Goal: Information Seeking & Learning: Learn about a topic

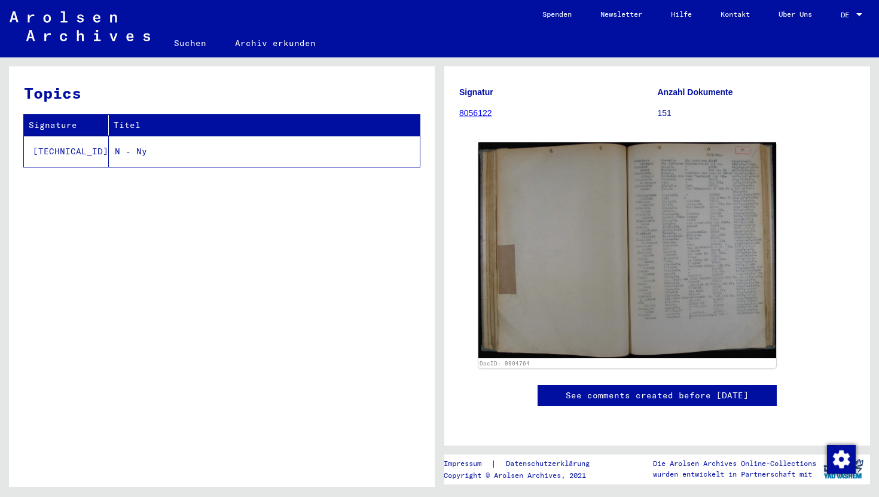
scroll to position [114, 0]
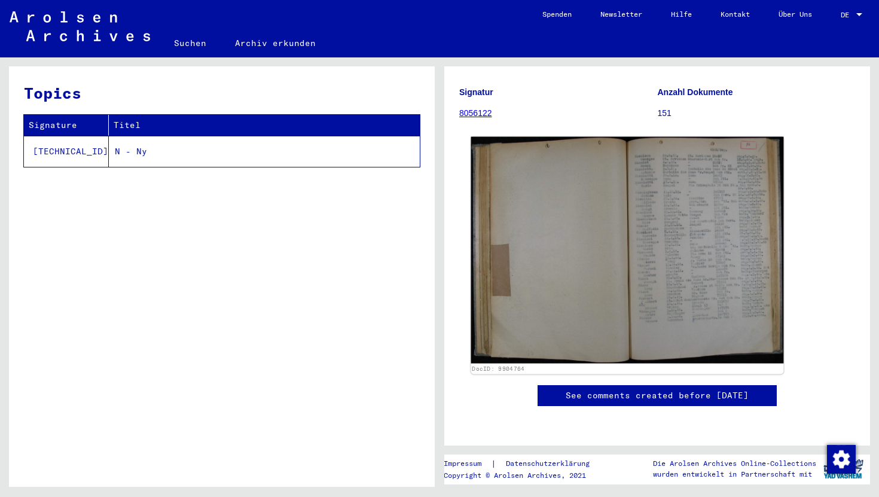
click at [669, 258] on img at bounding box center [627, 250] width 313 height 227
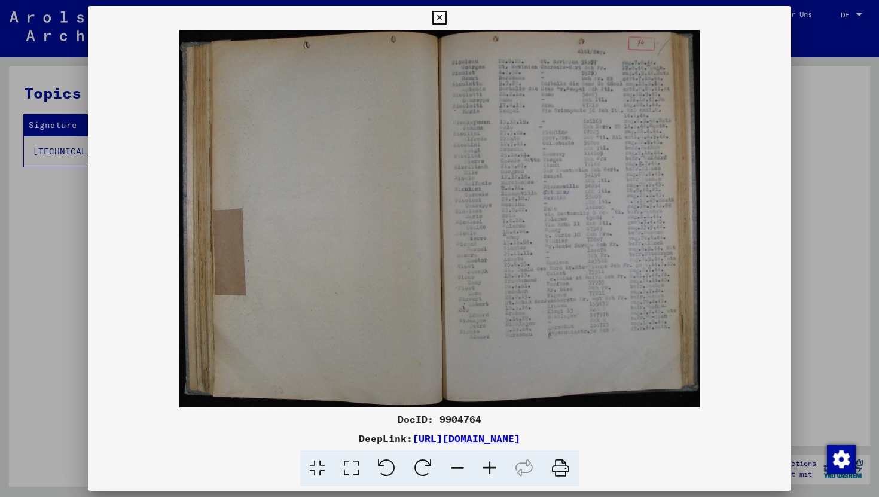
click at [437, 18] on icon at bounding box center [439, 18] width 14 height 14
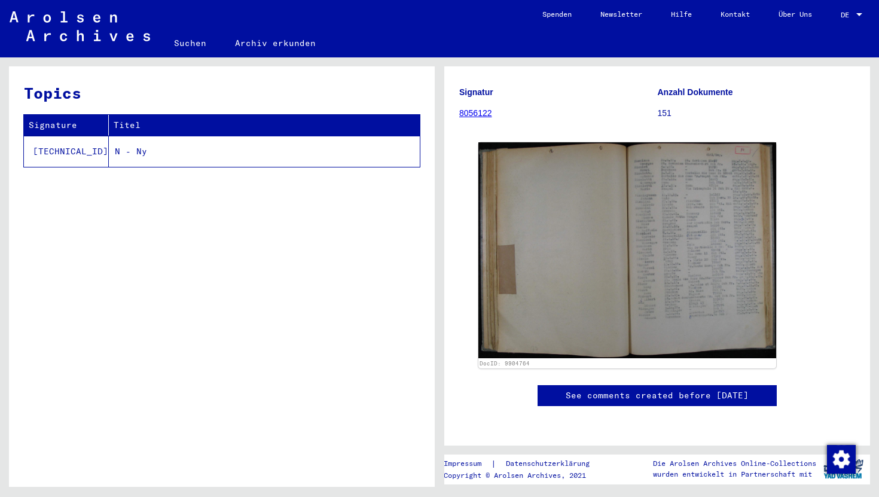
scroll to position [394, 0]
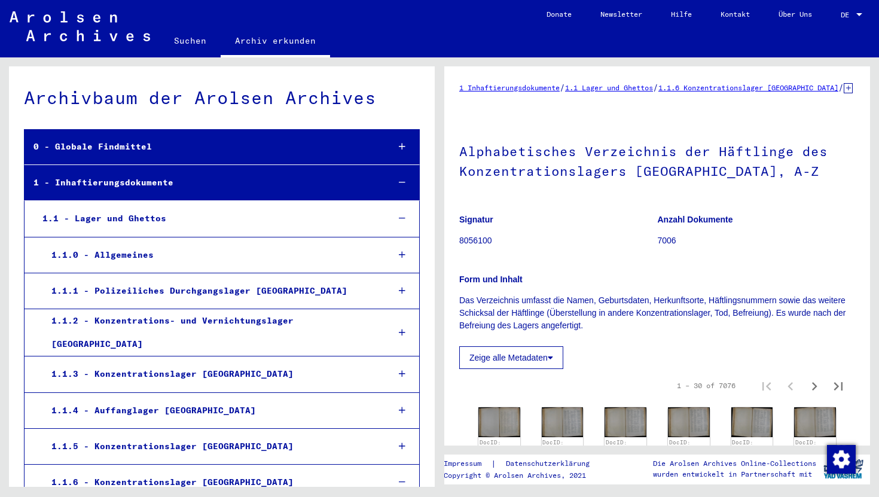
scroll to position [352, 0]
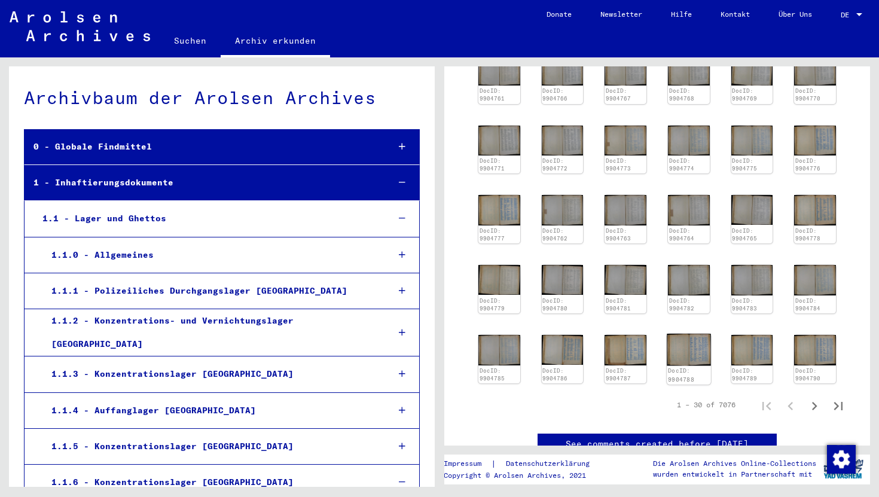
click at [701, 365] on img at bounding box center [689, 350] width 44 height 32
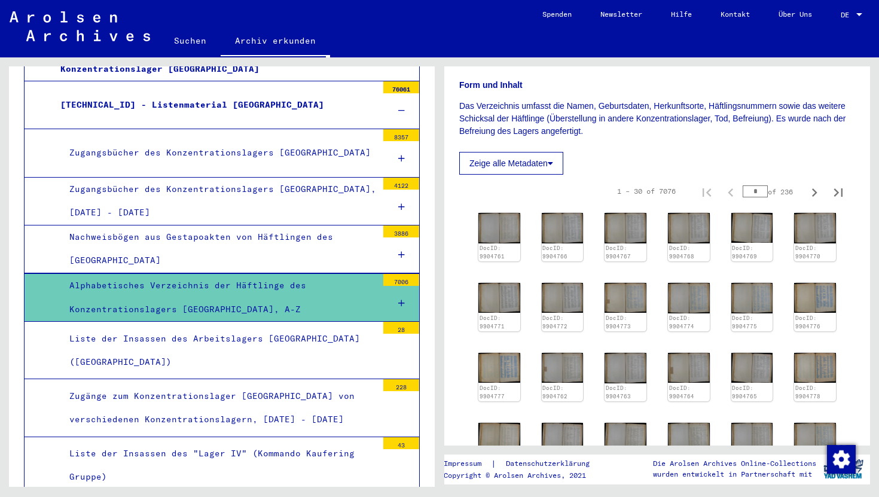
scroll to position [194, 0]
click at [531, 172] on button "Zeige alle Metadaten" at bounding box center [511, 162] width 104 height 23
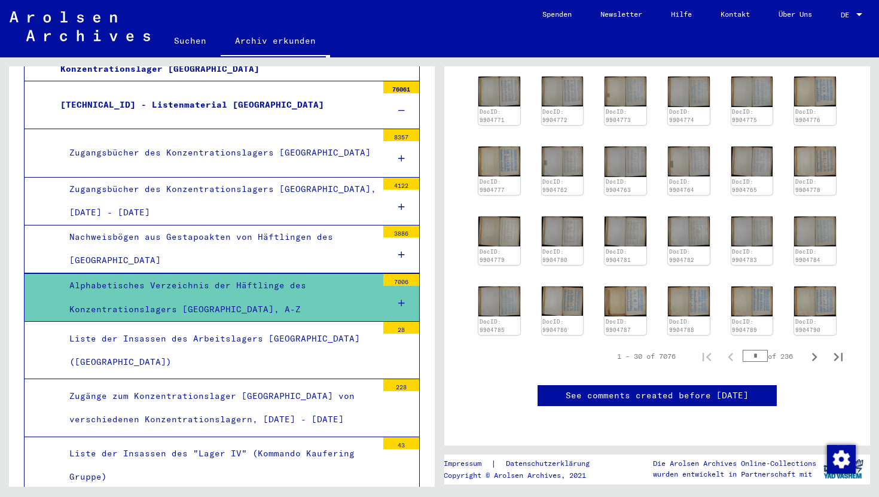
scroll to position [916, 0]
click at [688, 285] on img at bounding box center [689, 301] width 44 height 32
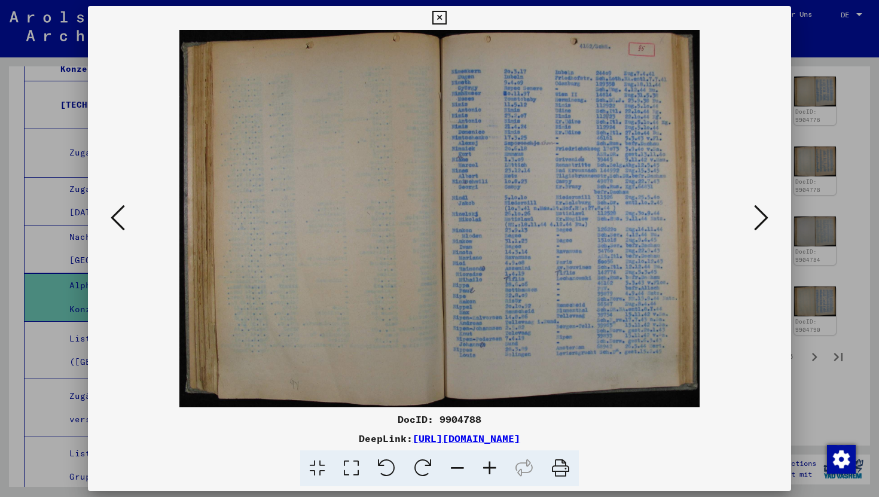
click at [765, 215] on icon at bounding box center [761, 217] width 14 height 29
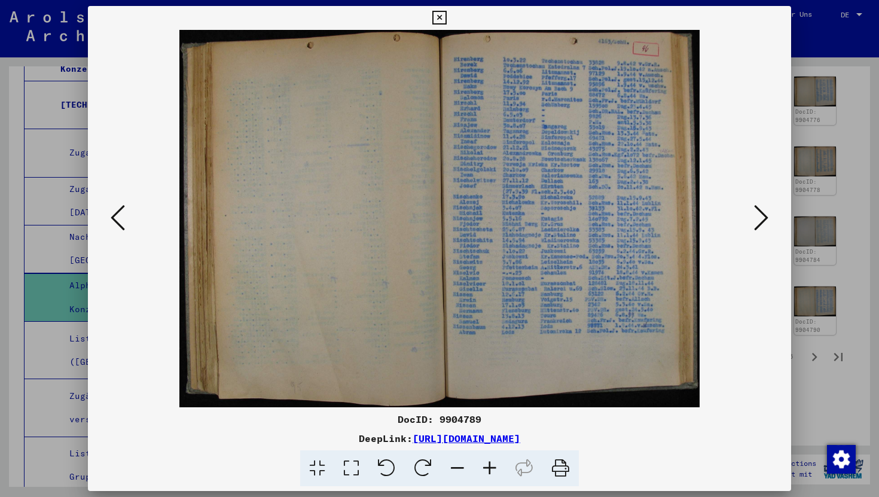
click at [765, 215] on icon at bounding box center [761, 217] width 14 height 29
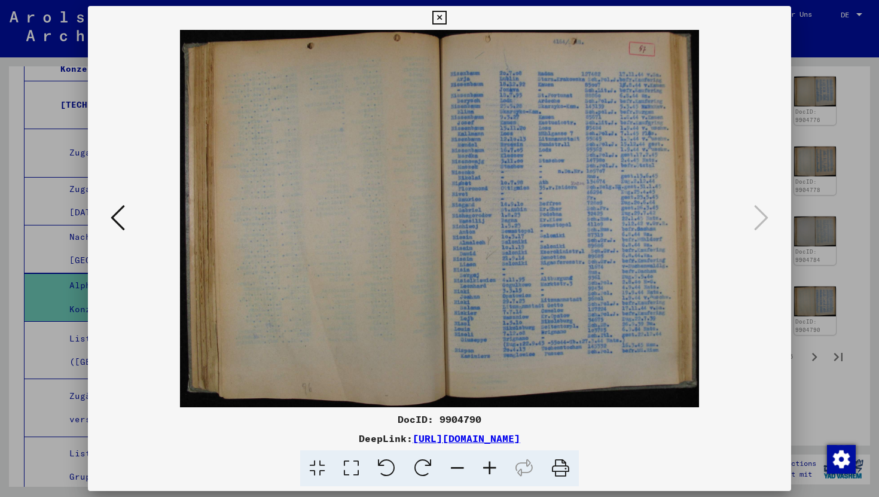
click at [437, 25] on button at bounding box center [439, 18] width 21 height 24
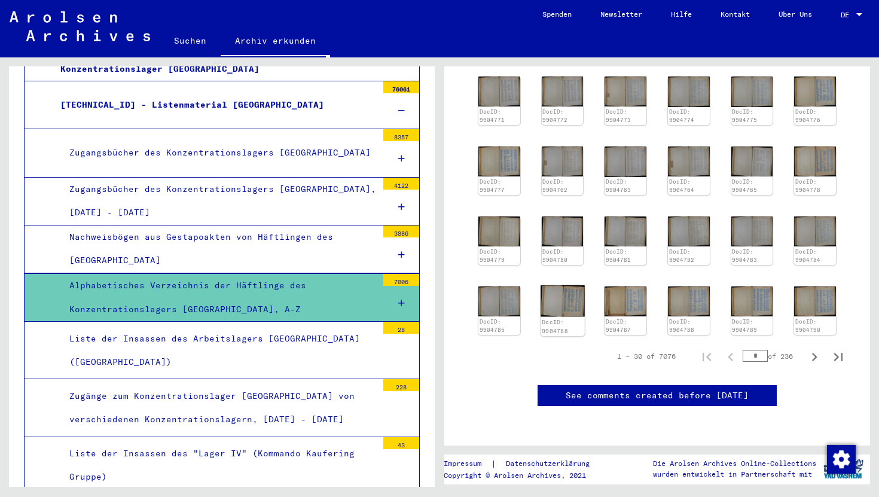
click at [559, 285] on img at bounding box center [563, 300] width 44 height 31
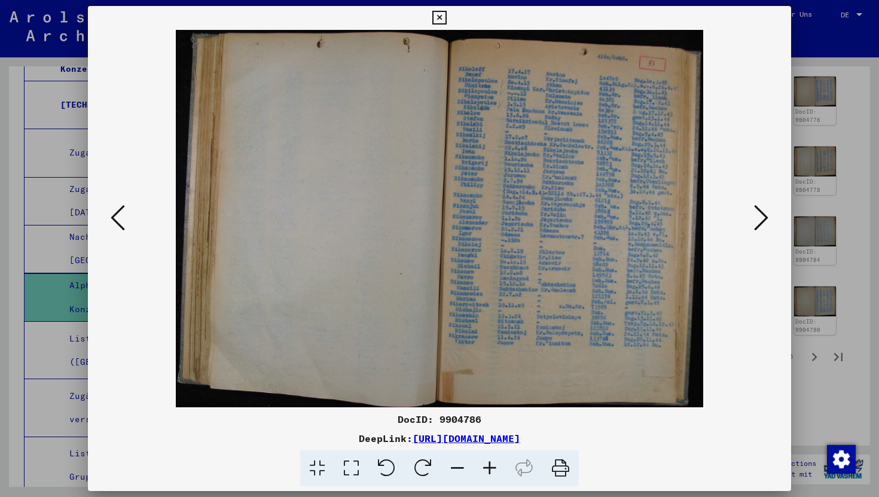
click at [438, 19] on icon at bounding box center [439, 18] width 14 height 14
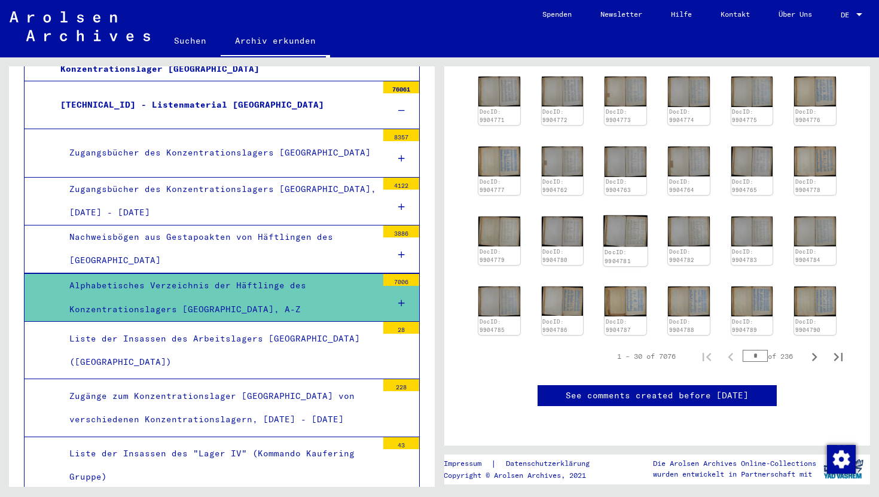
click at [629, 215] on img at bounding box center [626, 230] width 44 height 31
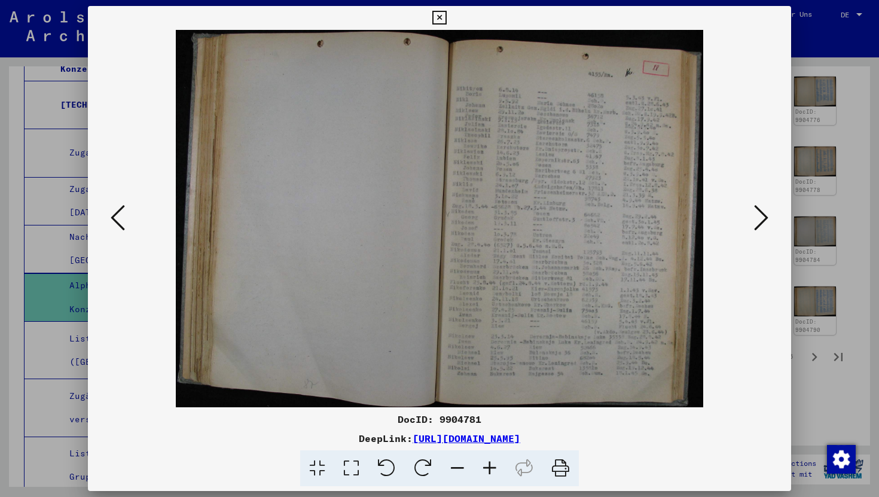
click at [438, 17] on icon at bounding box center [439, 18] width 14 height 14
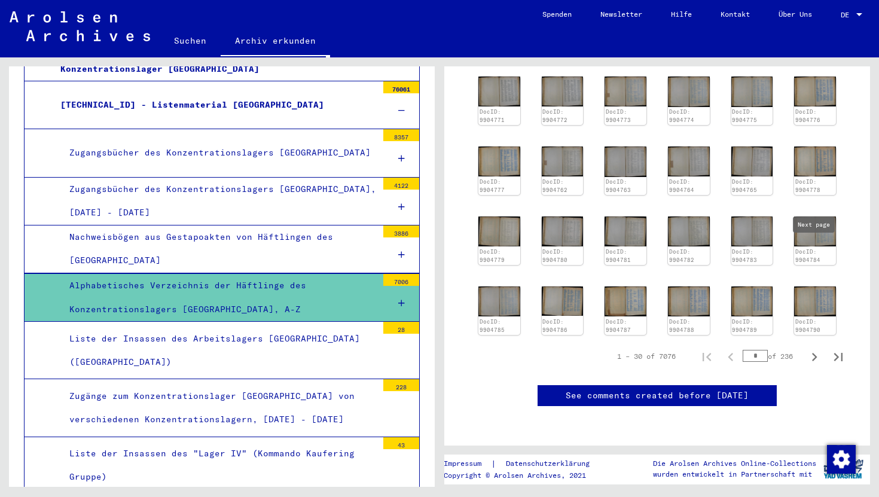
click at [819, 349] on icon "Next page" at bounding box center [814, 357] width 17 height 17
type input "*"
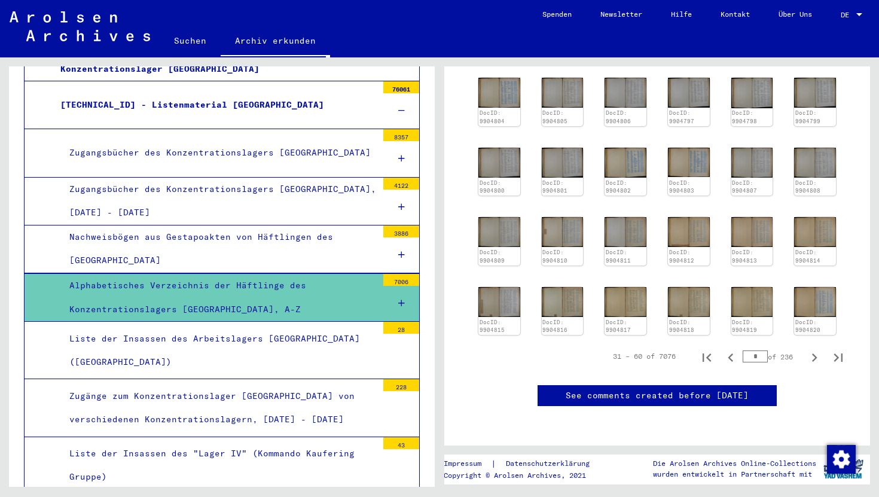
scroll to position [846, 0]
click at [813, 349] on icon "Next page" at bounding box center [814, 357] width 17 height 17
type input "*"
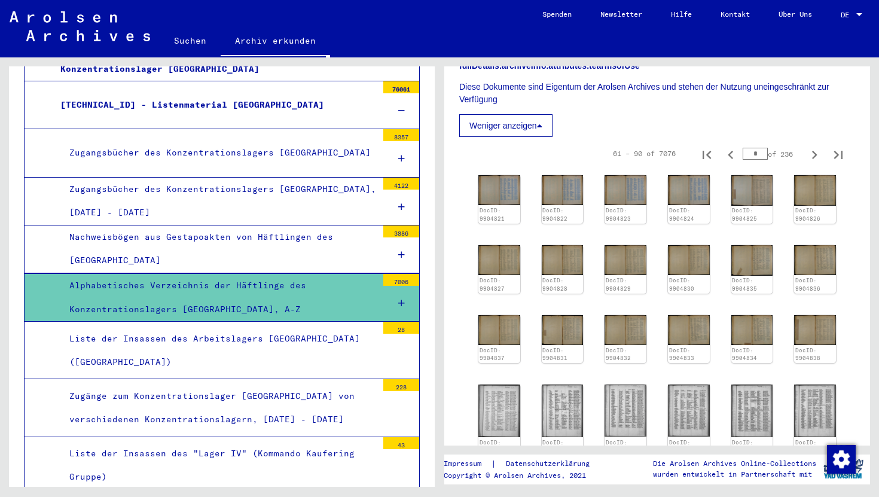
scroll to position [632, 0]
click at [616, 275] on div "DocID: 9904829" at bounding box center [626, 284] width 44 height 19
click at [700, 239] on div "DocID: 9904821 DocID: 9904822 DocID: 9904823 DocID: 9904824 DocID: 9904825 DocI…" at bounding box center [657, 360] width 367 height 381
click at [697, 199] on img at bounding box center [689, 189] width 44 height 32
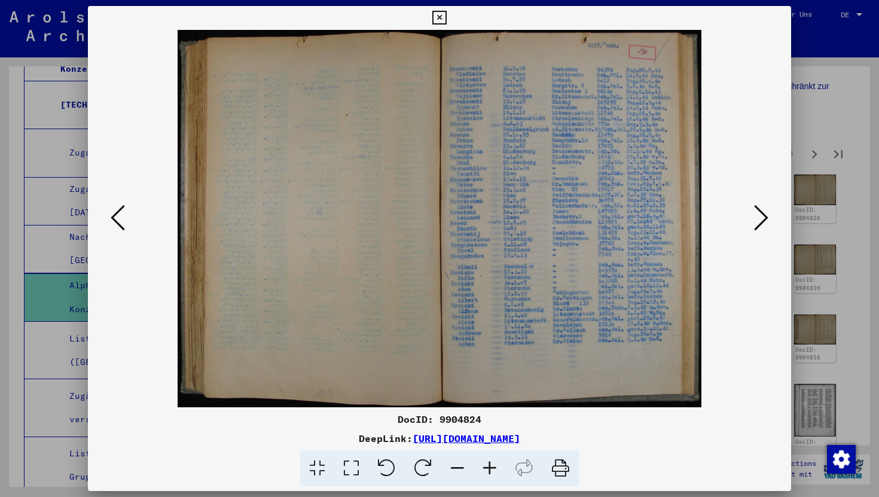
click at [439, 22] on icon at bounding box center [439, 18] width 14 height 14
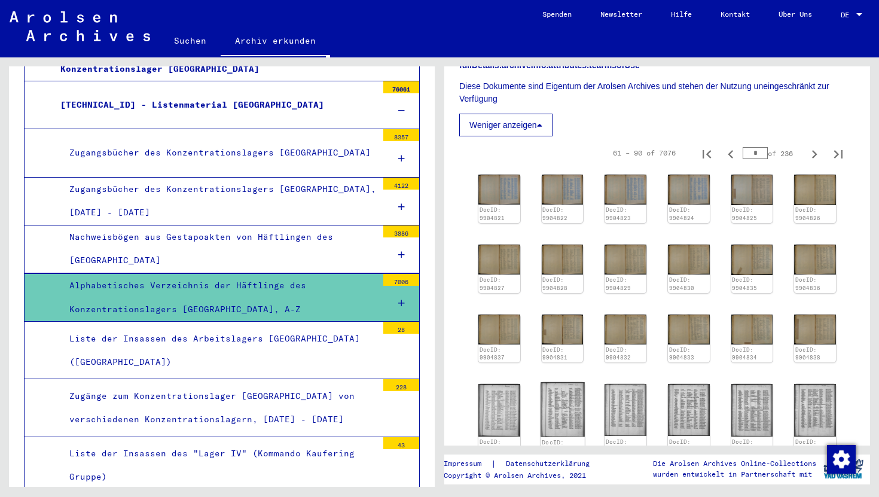
click at [567, 409] on img at bounding box center [563, 410] width 44 height 55
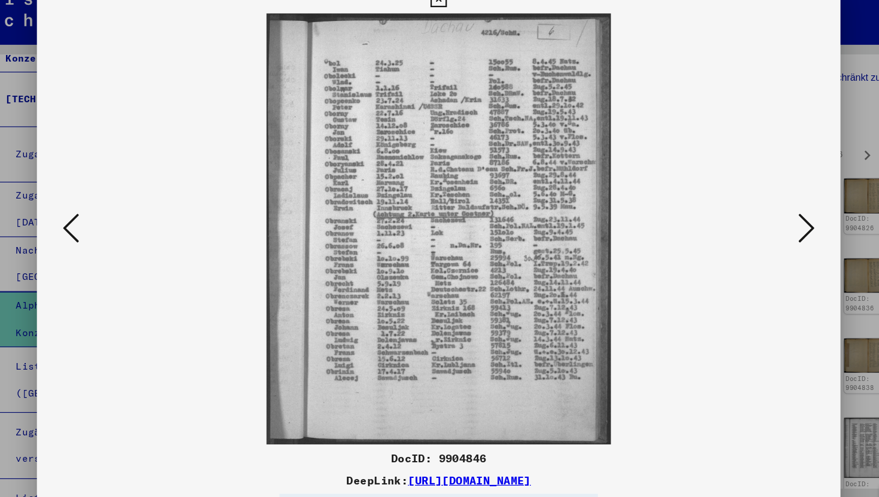
click at [759, 226] on icon at bounding box center [761, 217] width 14 height 29
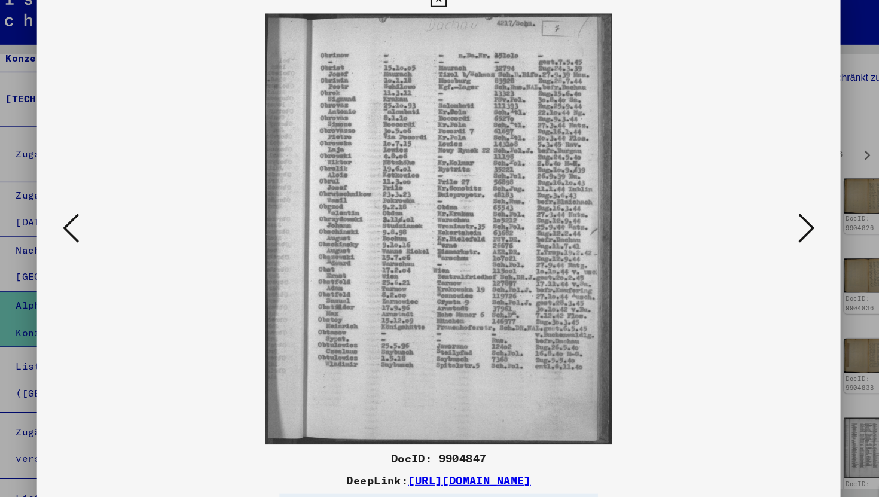
click at [759, 226] on icon at bounding box center [761, 217] width 14 height 29
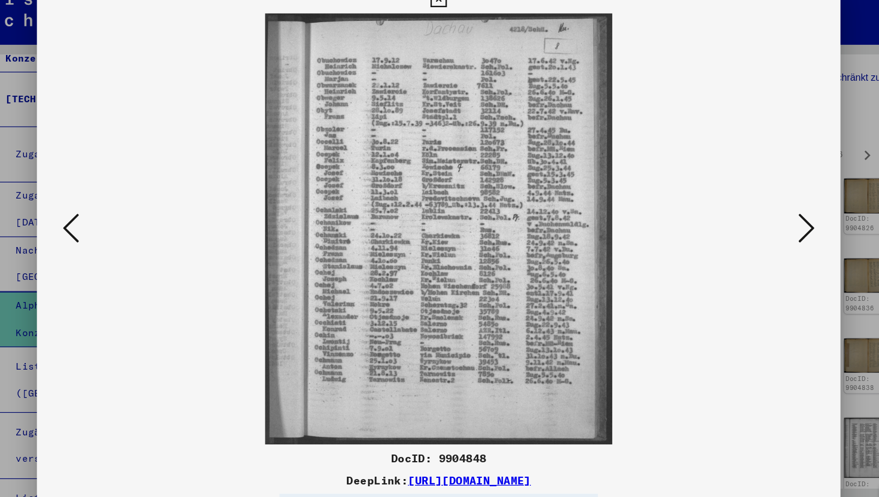
click at [759, 226] on icon at bounding box center [761, 217] width 14 height 29
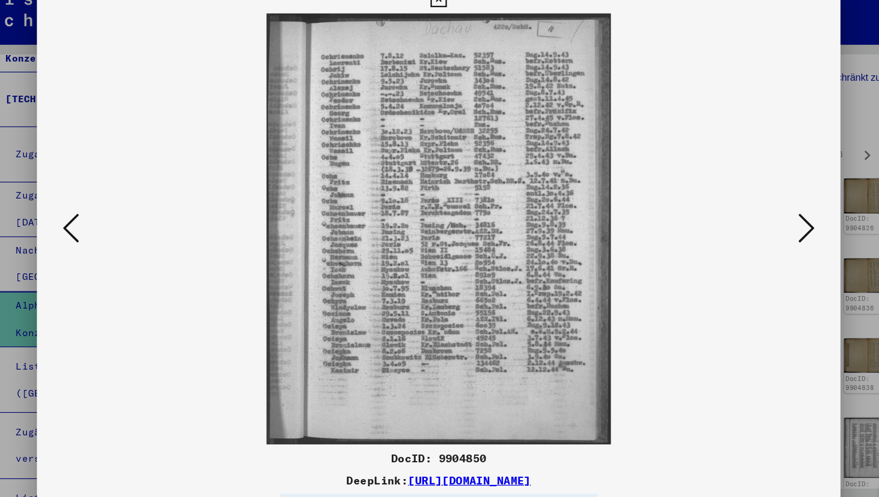
click at [759, 226] on icon at bounding box center [761, 217] width 14 height 29
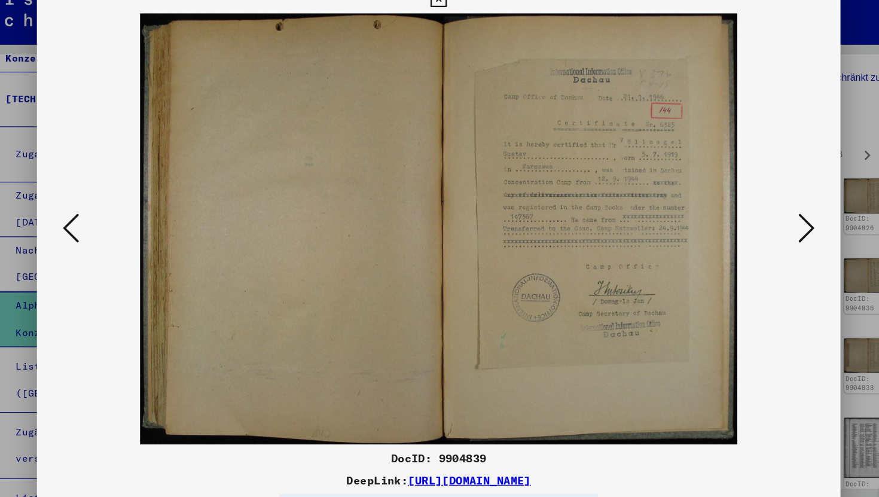
click at [759, 226] on icon at bounding box center [761, 217] width 14 height 29
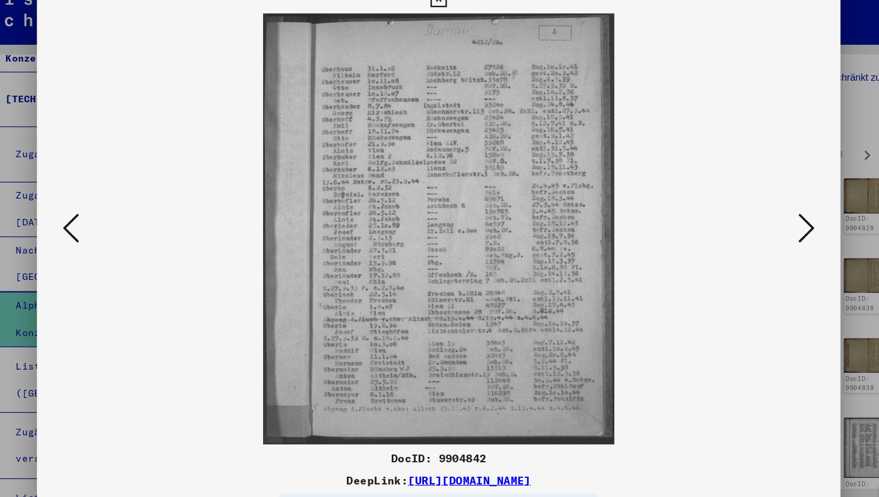
click at [759, 226] on icon at bounding box center [761, 217] width 14 height 29
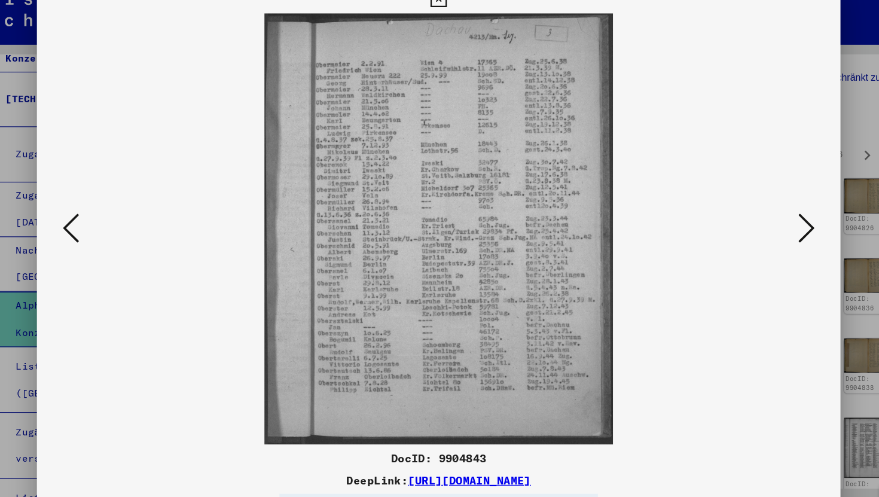
click at [759, 226] on icon at bounding box center [761, 217] width 14 height 29
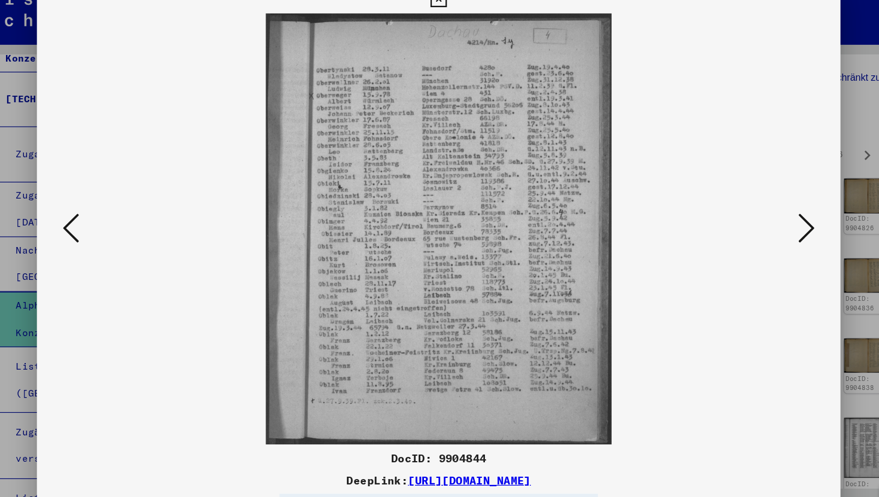
click at [759, 226] on icon at bounding box center [761, 217] width 14 height 29
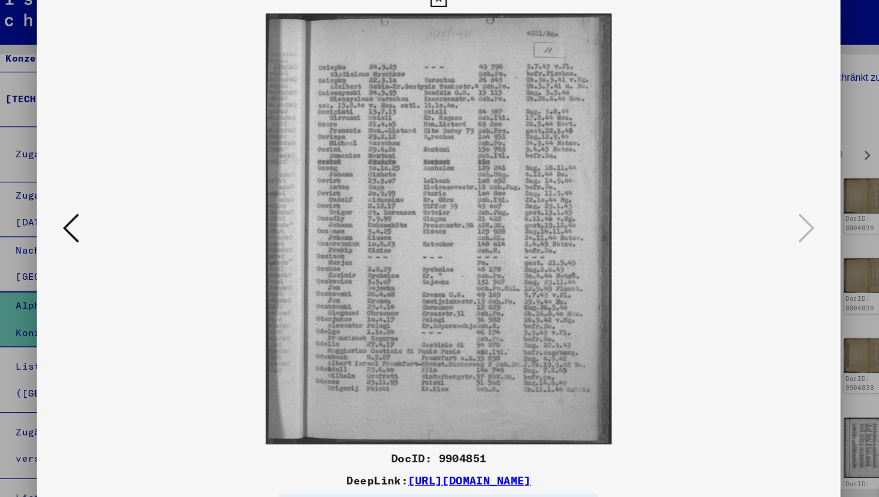
click at [443, 25] on button at bounding box center [439, 18] width 21 height 24
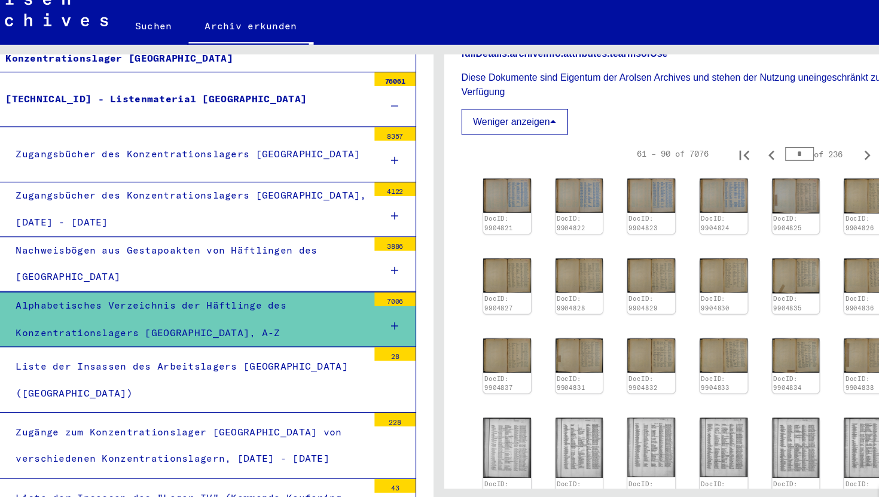
scroll to position [894, 0]
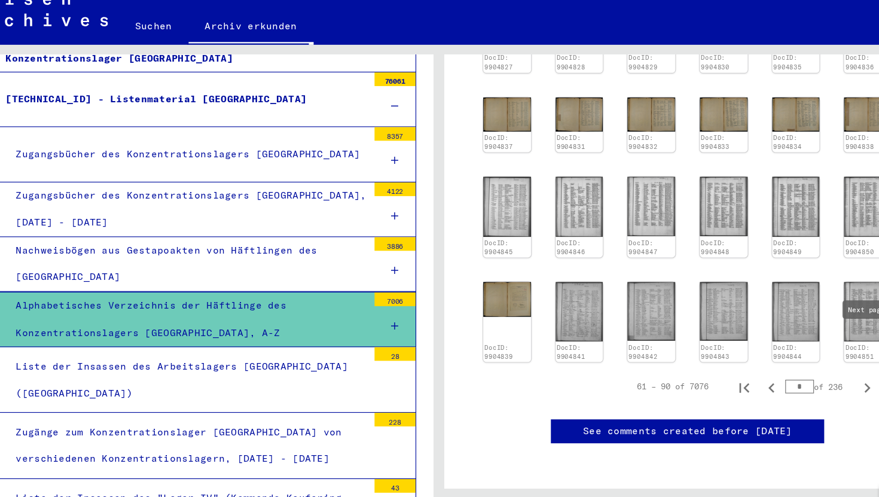
click at [807, 349] on icon "Next page" at bounding box center [814, 357] width 17 height 17
type input "*"
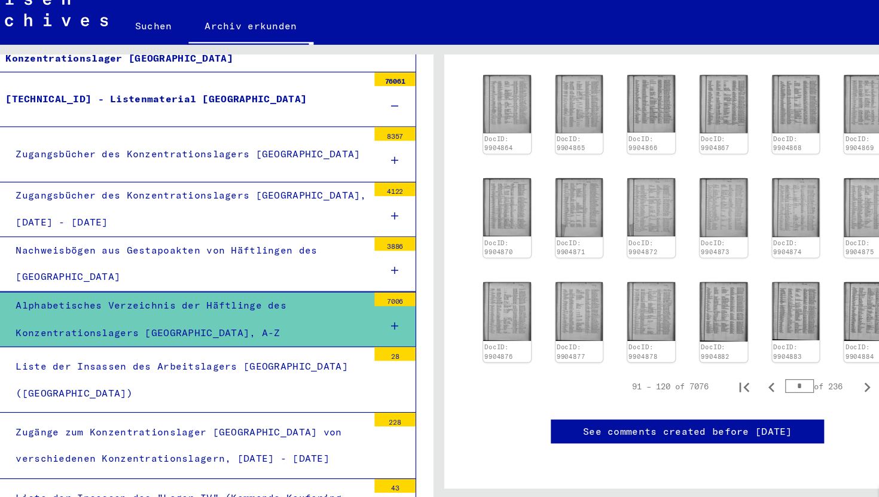
scroll to position [836, 0]
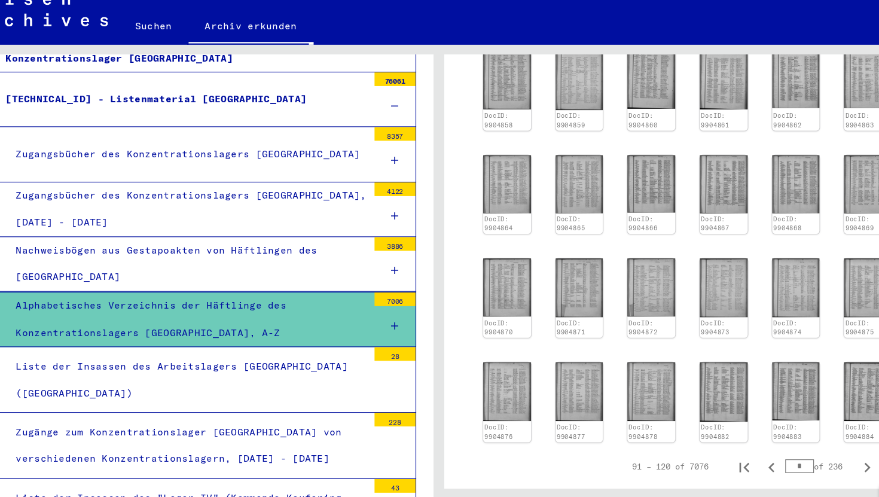
click at [573, 249] on div "DocID: 9904852 DocID: 9904853 DocID: 9904854 DocID: 9904855 DocID: 9904856 DocI…" at bounding box center [657, 187] width 367 height 445
click at [563, 295] on img at bounding box center [563, 270] width 44 height 54
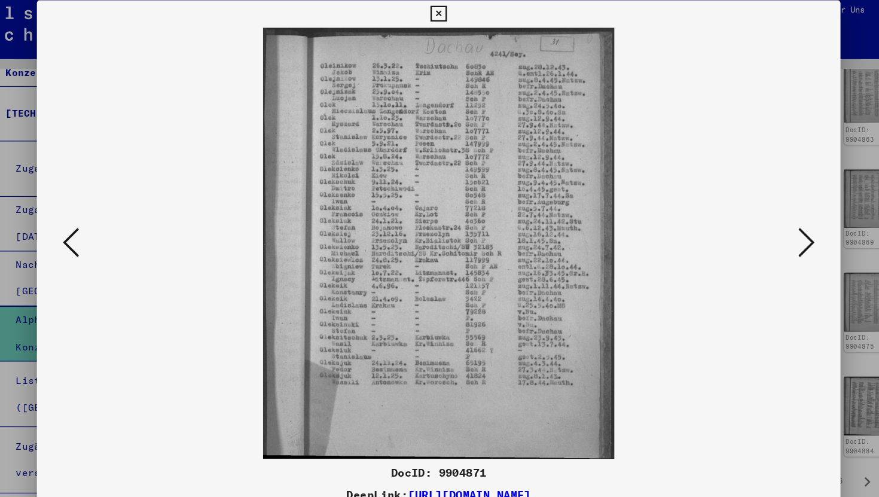
click at [435, 13] on icon at bounding box center [439, 18] width 14 height 14
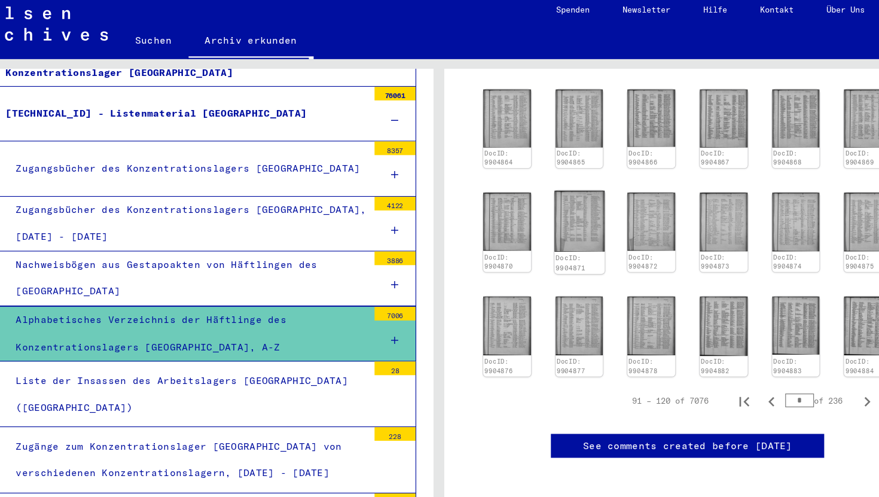
scroll to position [1088, 0]
click at [814, 353] on icon "Next page" at bounding box center [814, 357] width 5 height 8
type input "*"
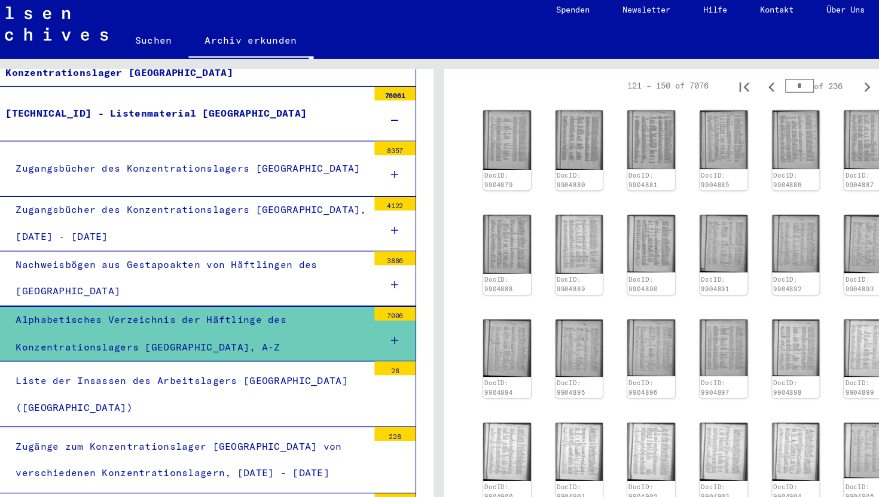
scroll to position [701, 0]
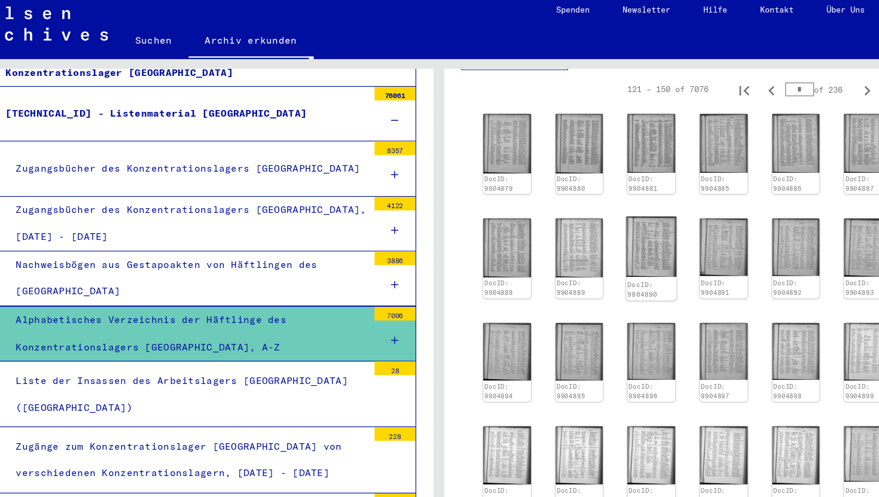
click at [628, 239] on img at bounding box center [626, 221] width 44 height 53
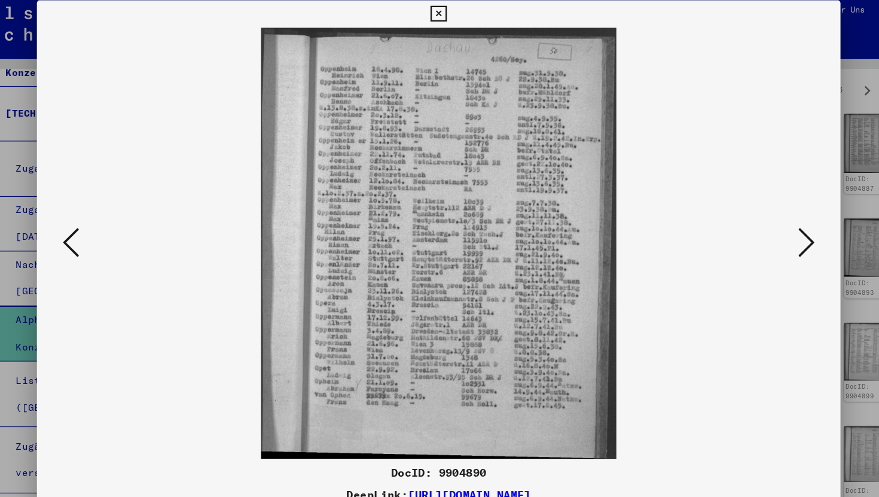
click at [441, 16] on icon at bounding box center [439, 18] width 14 height 14
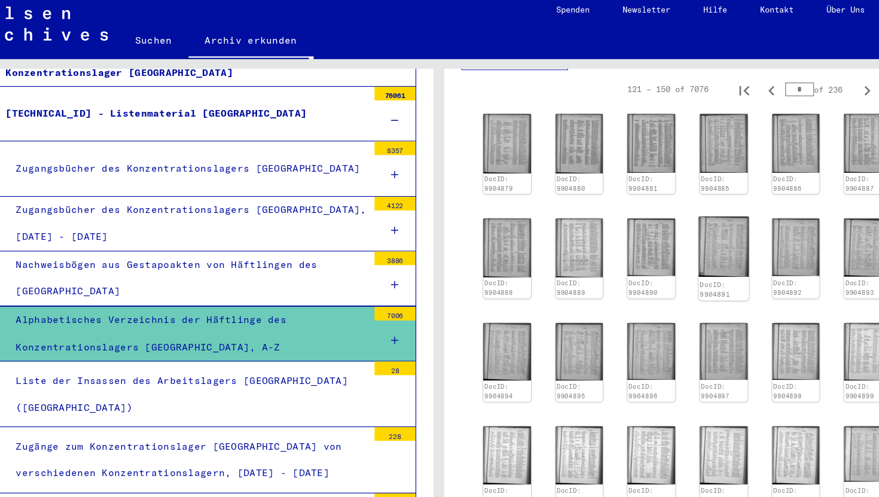
scroll to position [1034, 0]
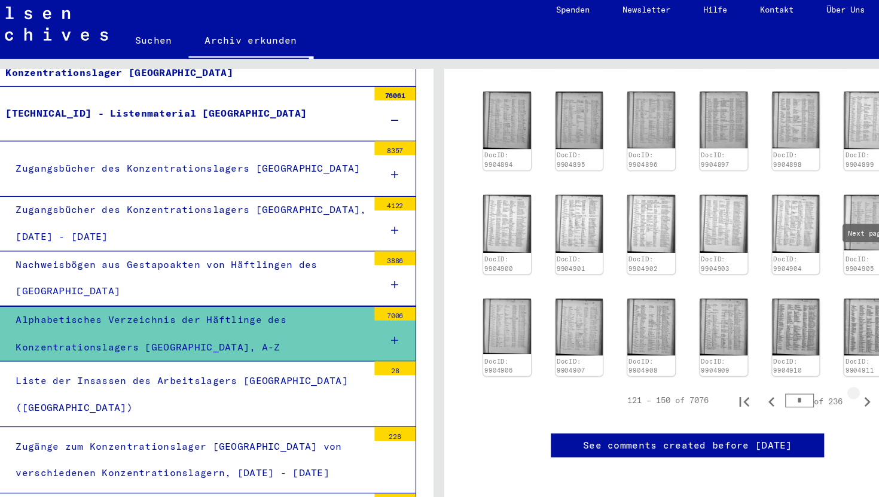
click at [812, 349] on icon "Next page" at bounding box center [814, 357] width 17 height 17
type input "*"
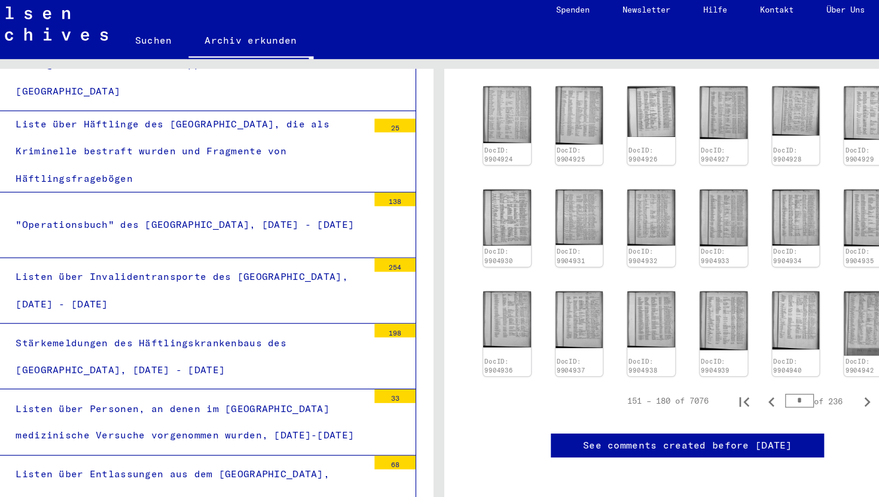
scroll to position [2876, 0]
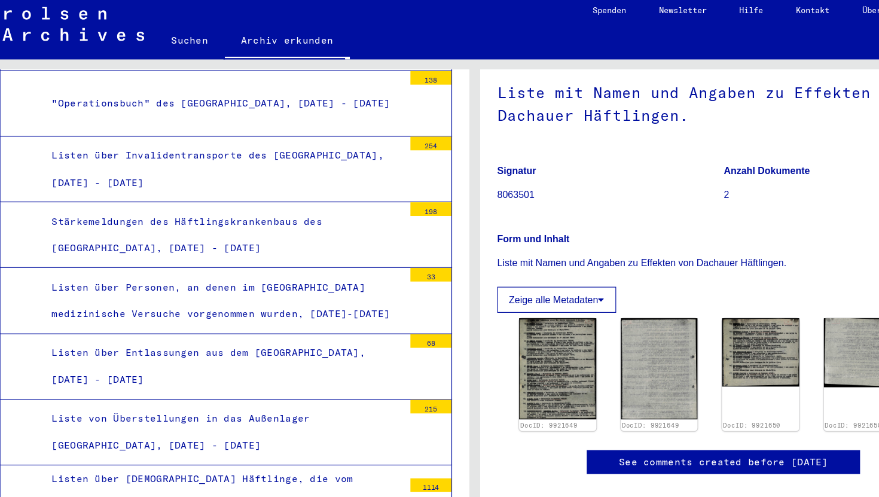
scroll to position [66, 0]
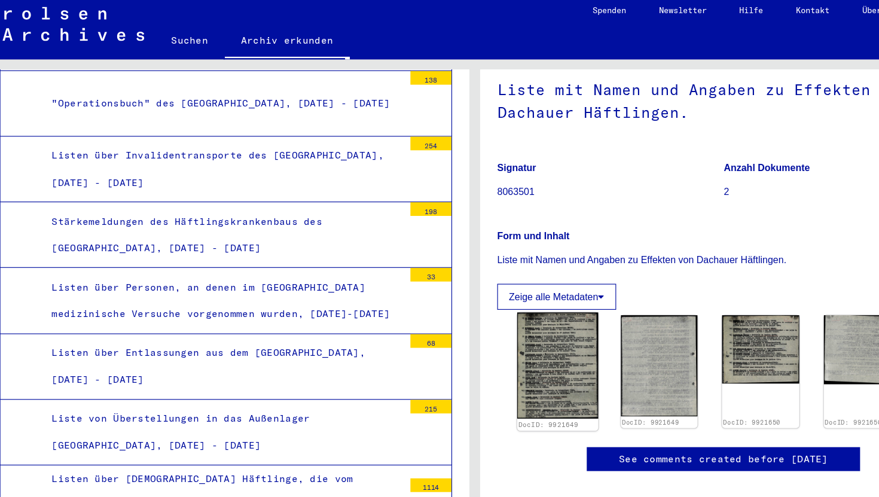
click at [496, 337] on img at bounding box center [512, 325] width 71 height 93
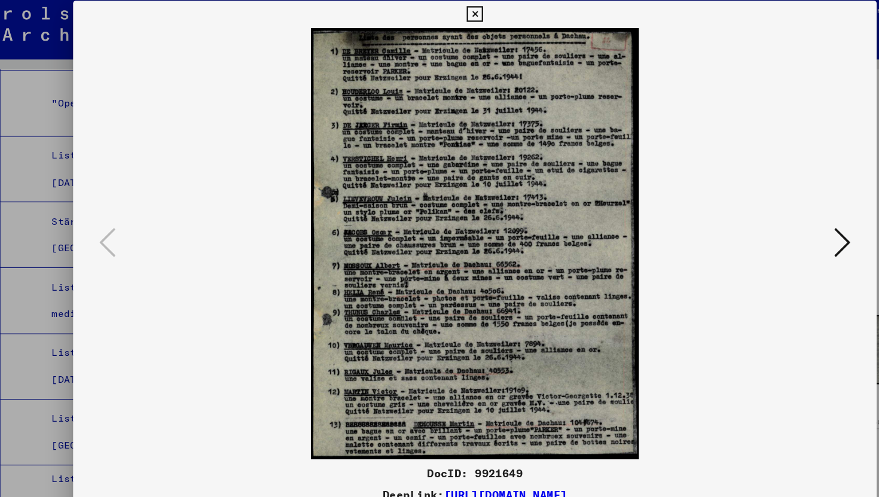
click at [757, 213] on icon at bounding box center [761, 217] width 14 height 29
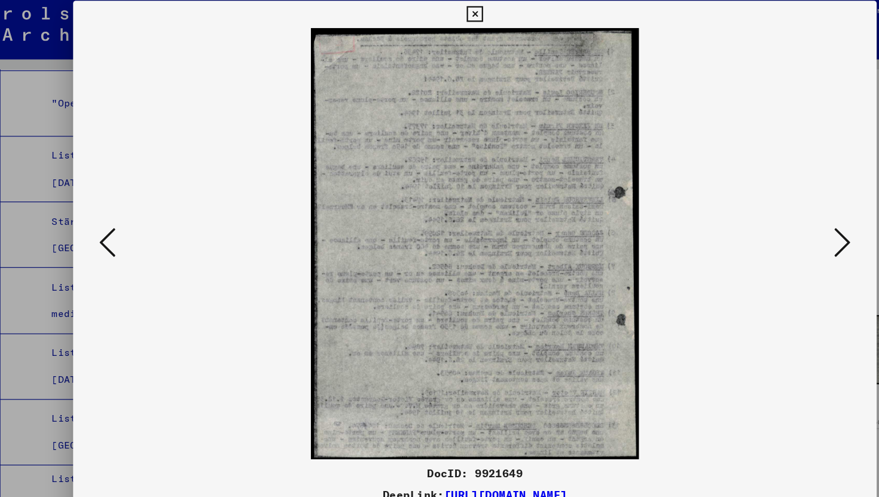
click at [757, 213] on icon at bounding box center [761, 217] width 14 height 29
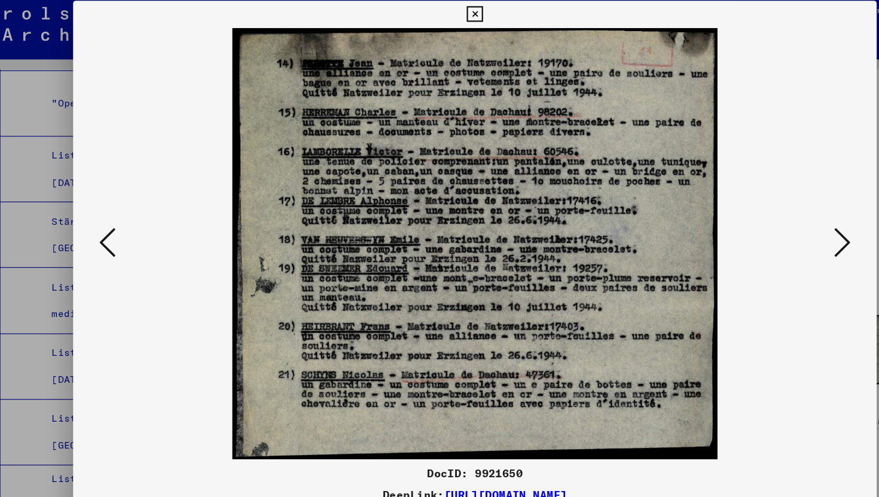
click at [438, 16] on icon at bounding box center [439, 18] width 14 height 14
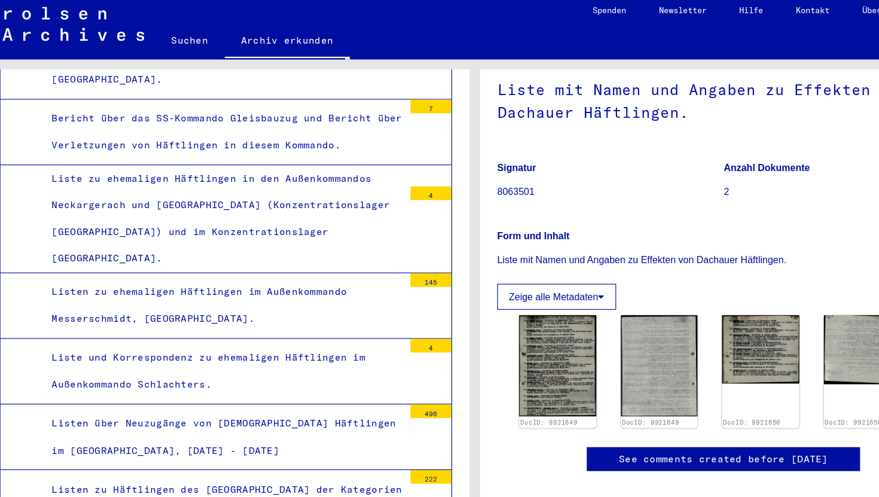
scroll to position [3824, 0]
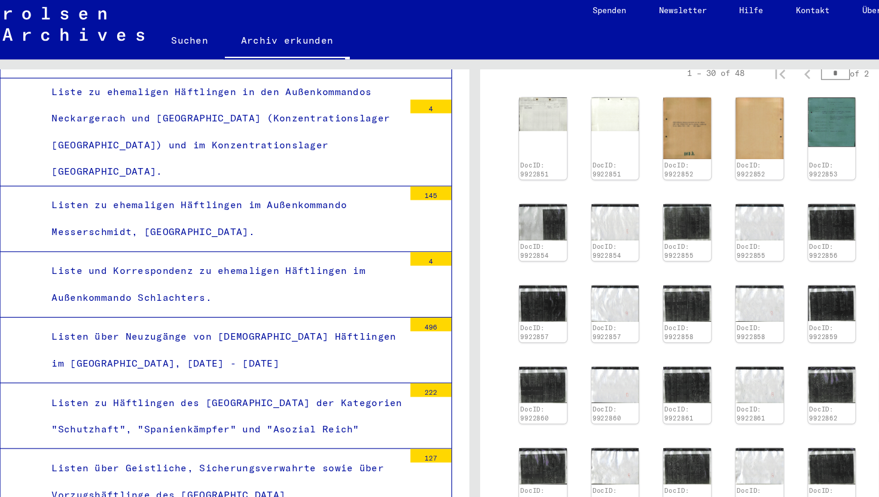
scroll to position [3914, 0]
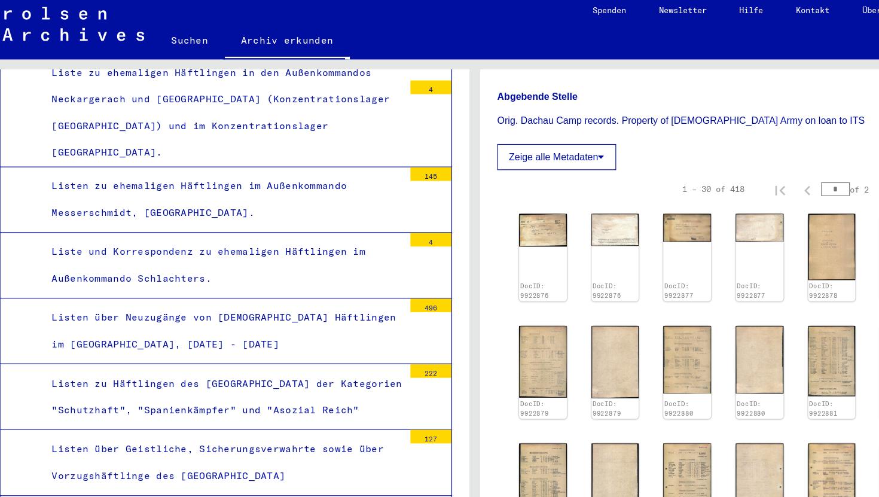
scroll to position [258, 0]
click at [494, 330] on img at bounding box center [499, 321] width 44 height 66
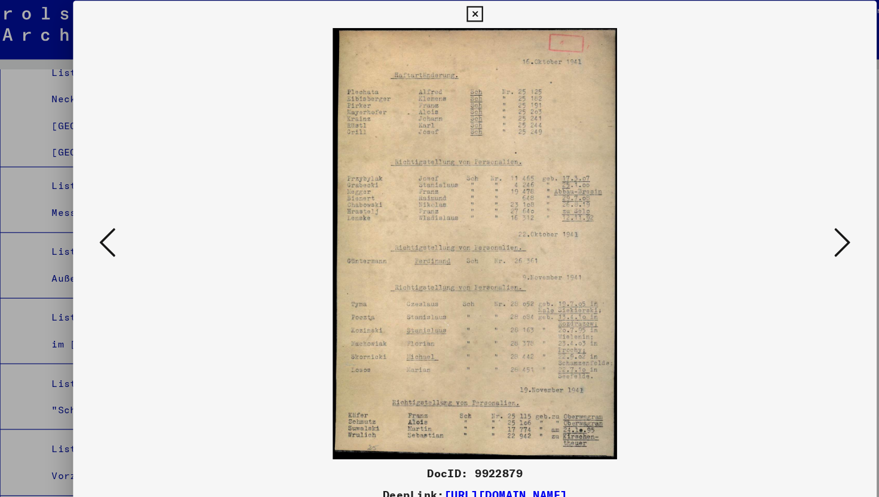
click at [757, 227] on icon at bounding box center [761, 217] width 14 height 29
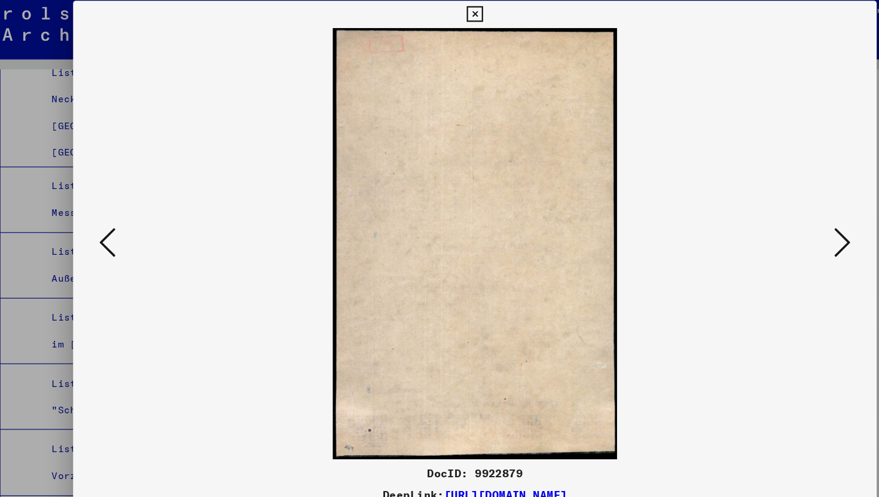
click at [757, 227] on icon at bounding box center [761, 217] width 14 height 29
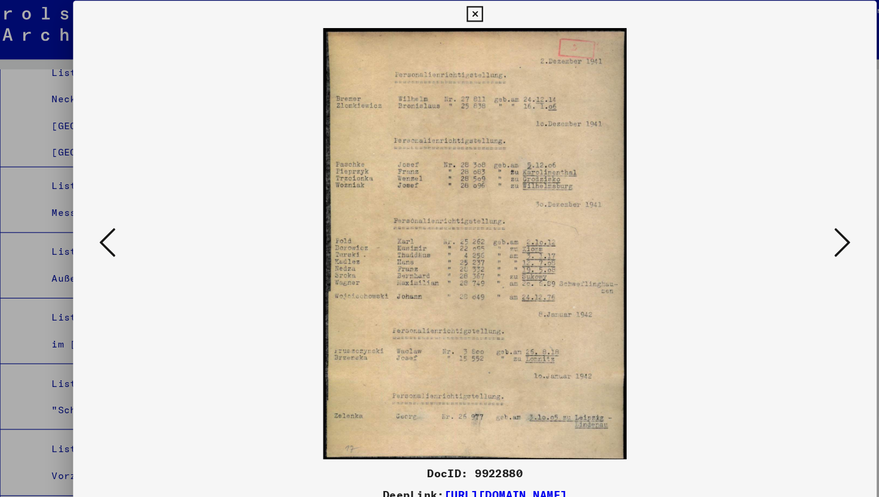
click at [757, 227] on icon at bounding box center [761, 217] width 14 height 29
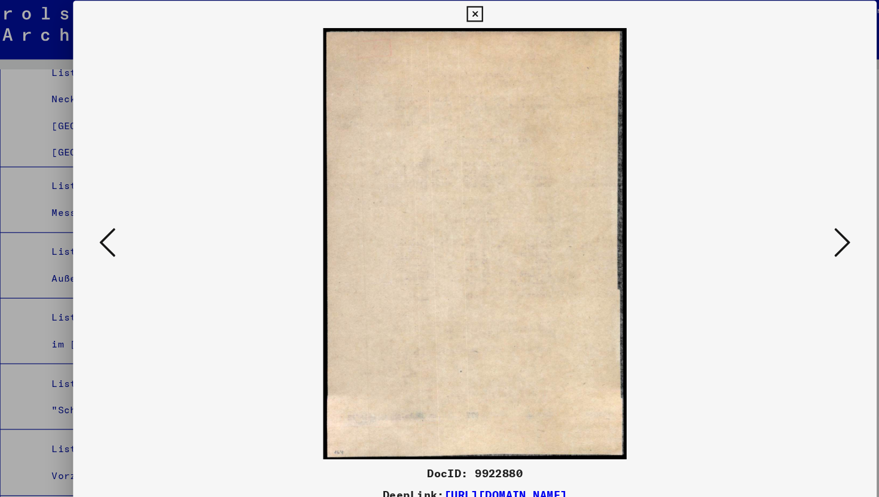
click at [757, 227] on icon at bounding box center [761, 217] width 14 height 29
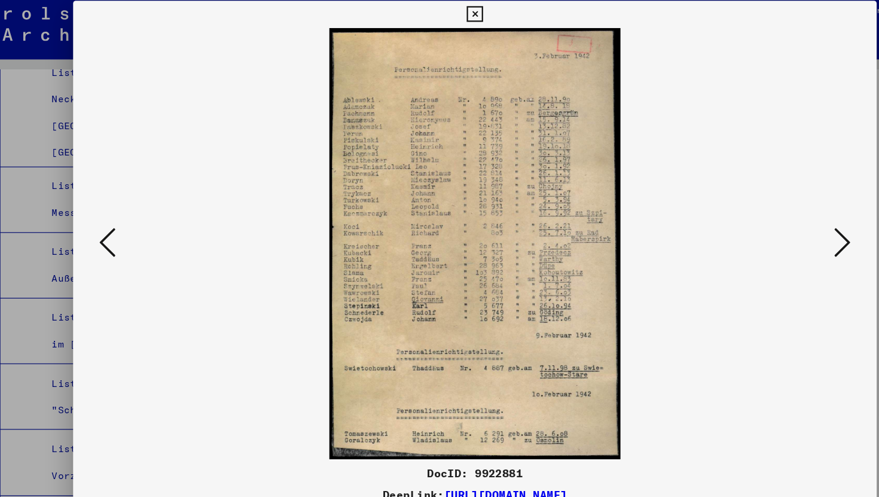
click at [757, 227] on icon at bounding box center [761, 217] width 14 height 29
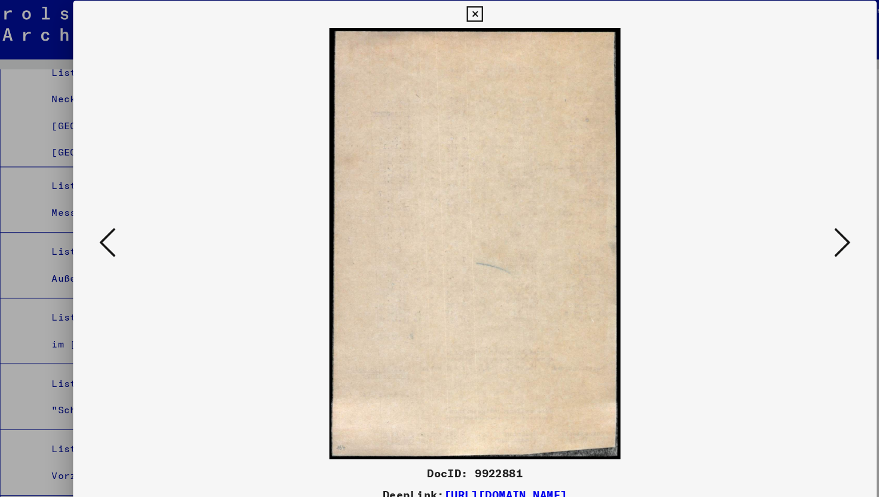
click at [757, 227] on icon at bounding box center [761, 217] width 14 height 29
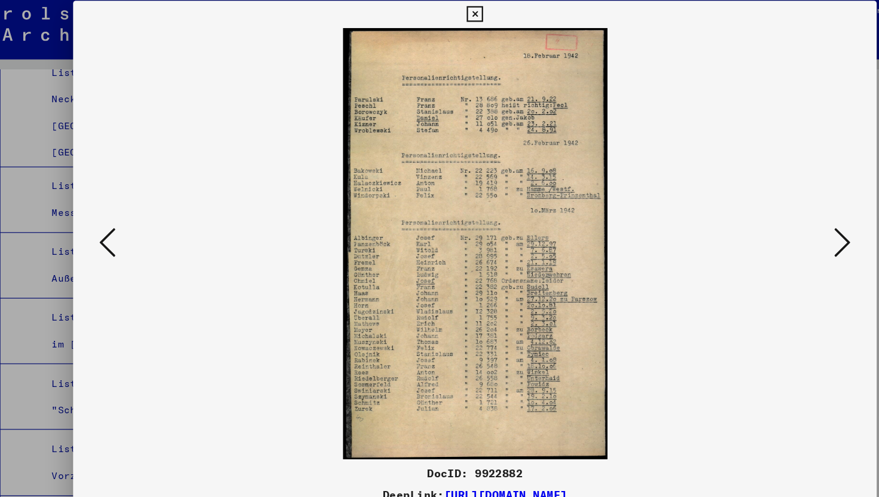
click at [439, 17] on icon at bounding box center [439, 18] width 14 height 14
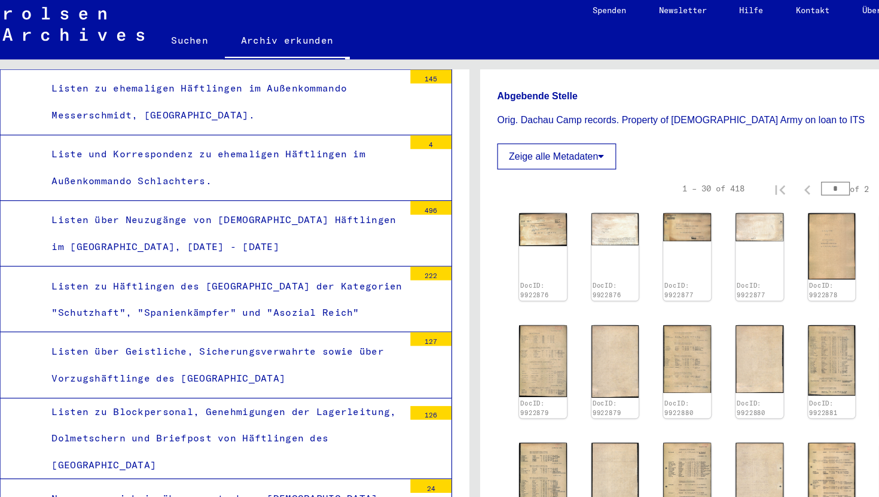
scroll to position [4114, 0]
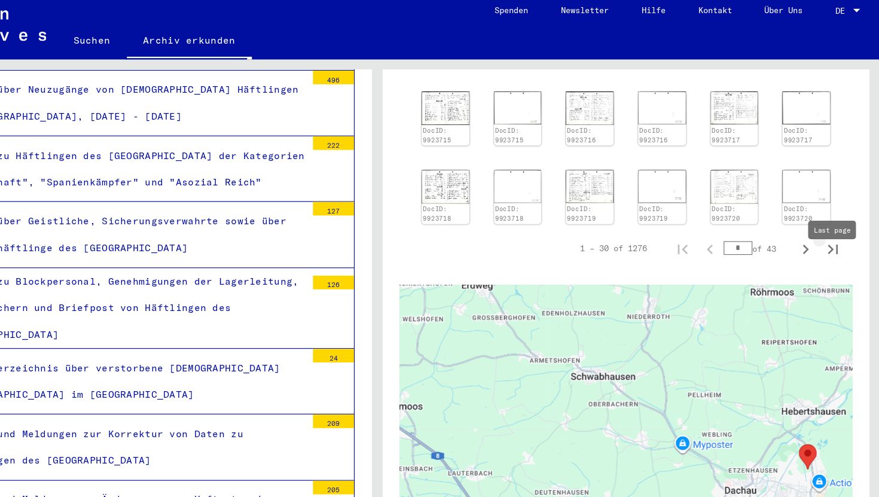
click at [835, 228] on icon "Last page" at bounding box center [838, 223] width 8 height 8
type input "**"
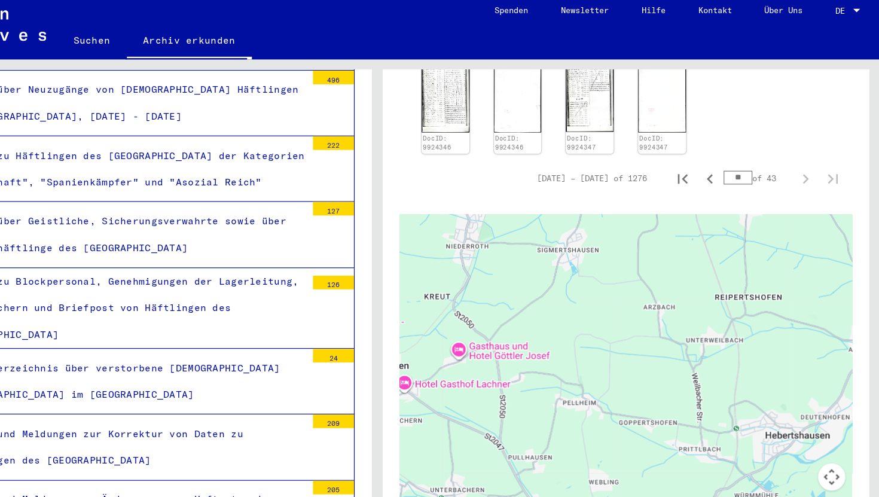
scroll to position [343, 0]
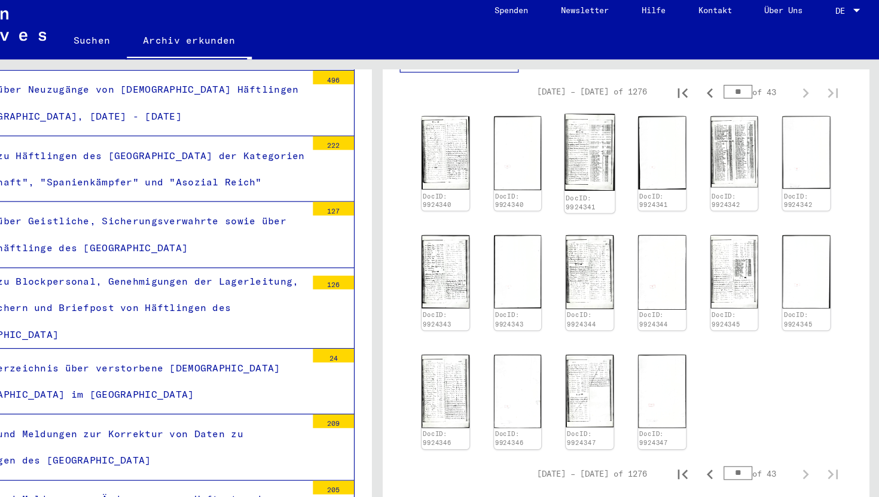
click at [624, 156] on img at bounding box center [626, 138] width 44 height 67
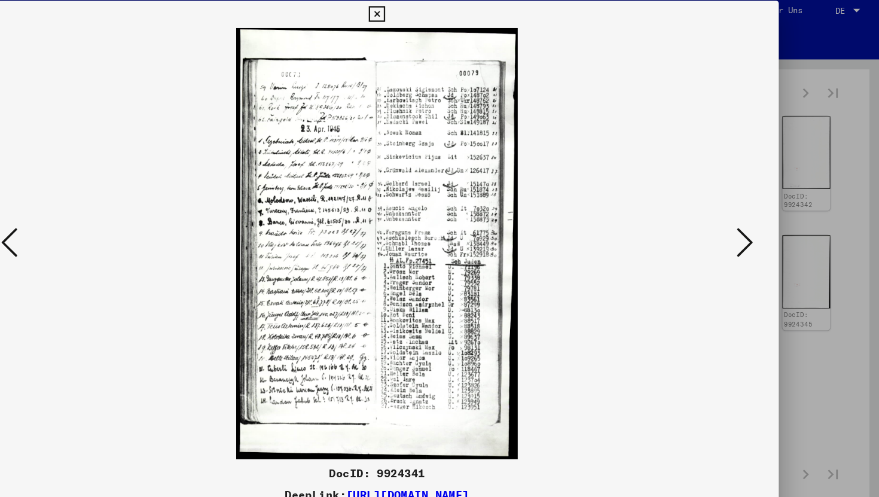
click at [119, 229] on icon at bounding box center [118, 217] width 14 height 29
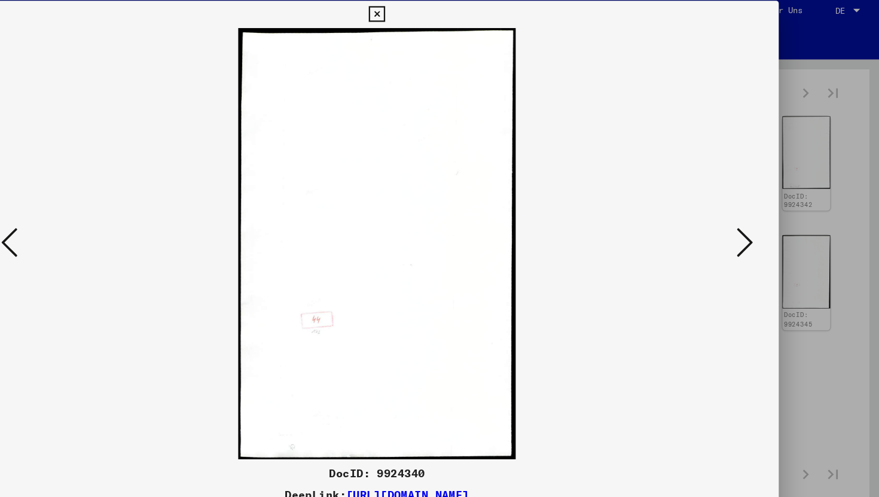
click at [119, 229] on icon at bounding box center [118, 217] width 14 height 29
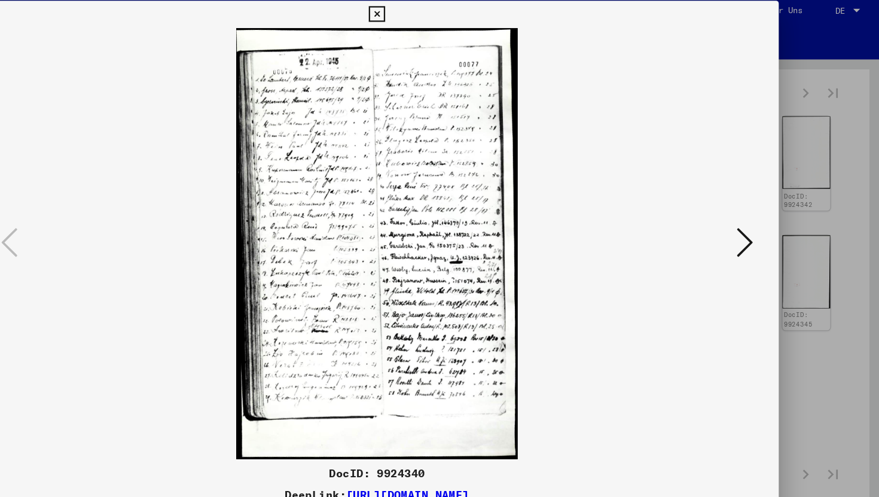
click at [435, 21] on icon at bounding box center [439, 18] width 14 height 14
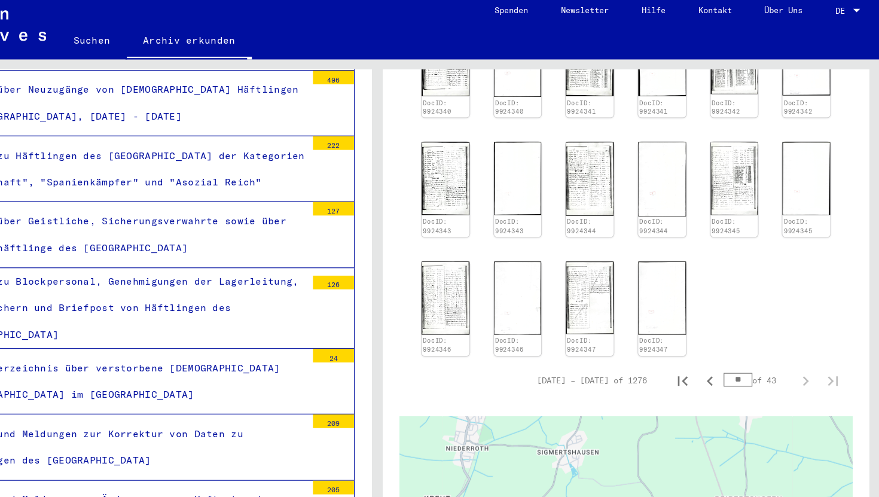
scroll to position [423, 0]
click at [733, 348] on icon "Previous page" at bounding box center [730, 339] width 17 height 17
type input "**"
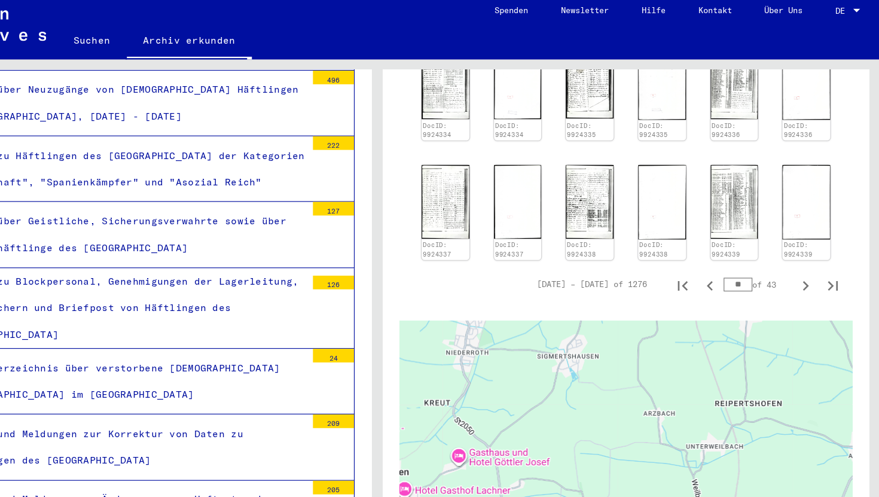
scroll to position [748, 0]
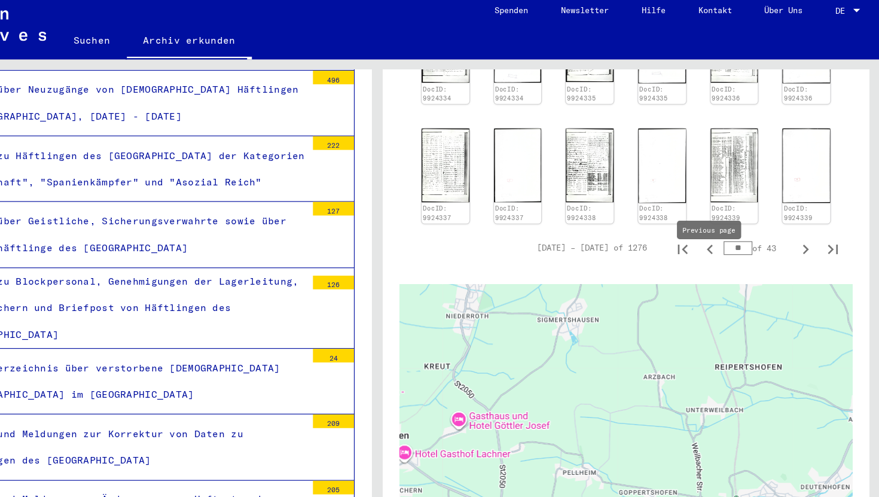
click at [730, 228] on icon "Previous page" at bounding box center [730, 223] width 5 height 8
type input "**"
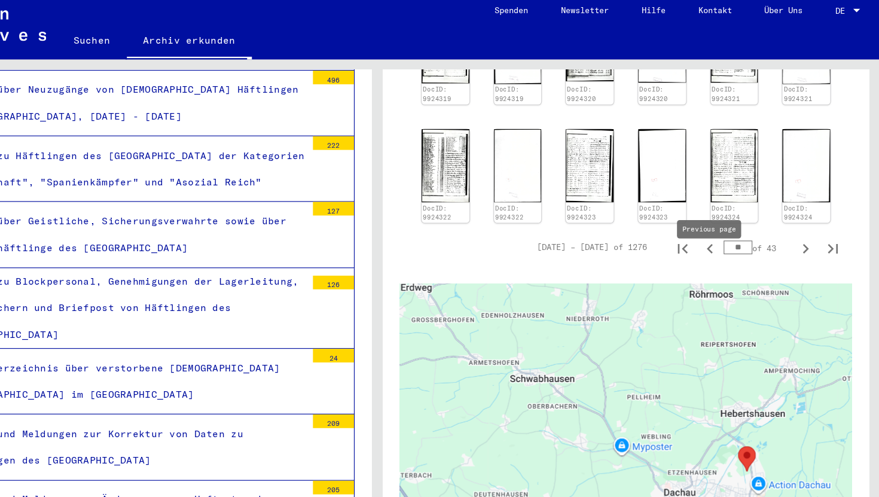
click at [731, 227] on icon "Previous page" at bounding box center [730, 223] width 5 height 8
type input "**"
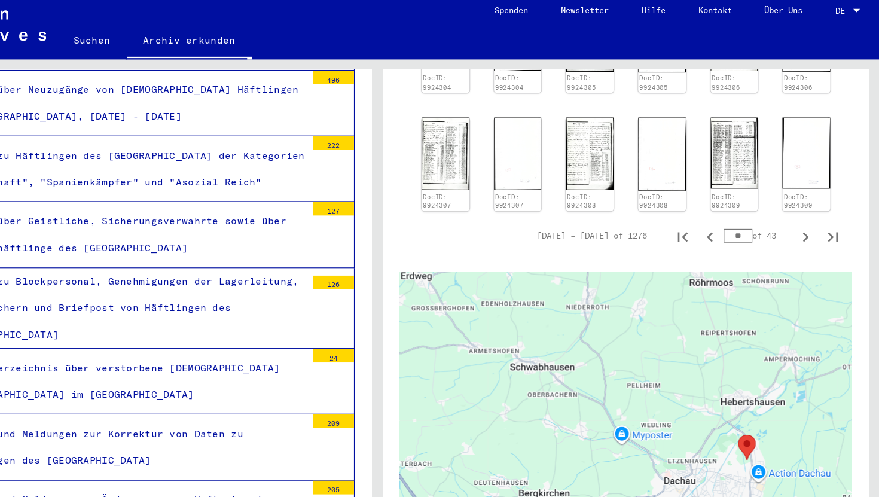
scroll to position [492, 0]
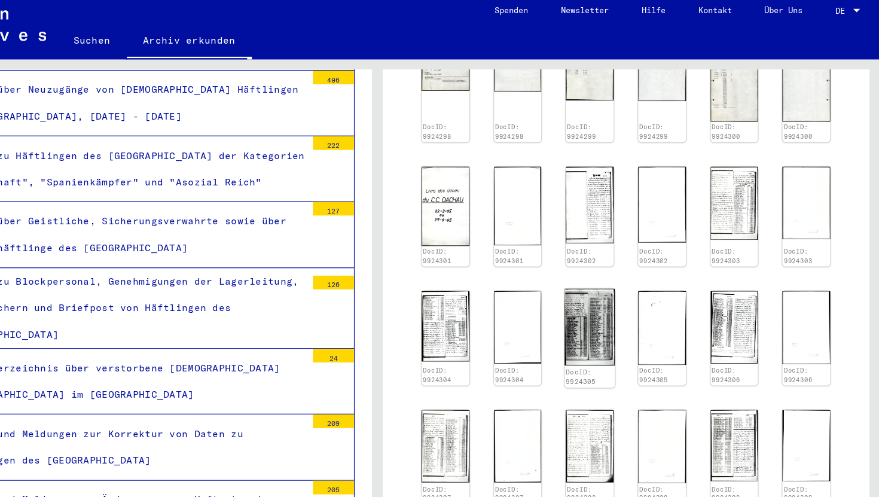
click at [620, 306] on img at bounding box center [626, 291] width 44 height 67
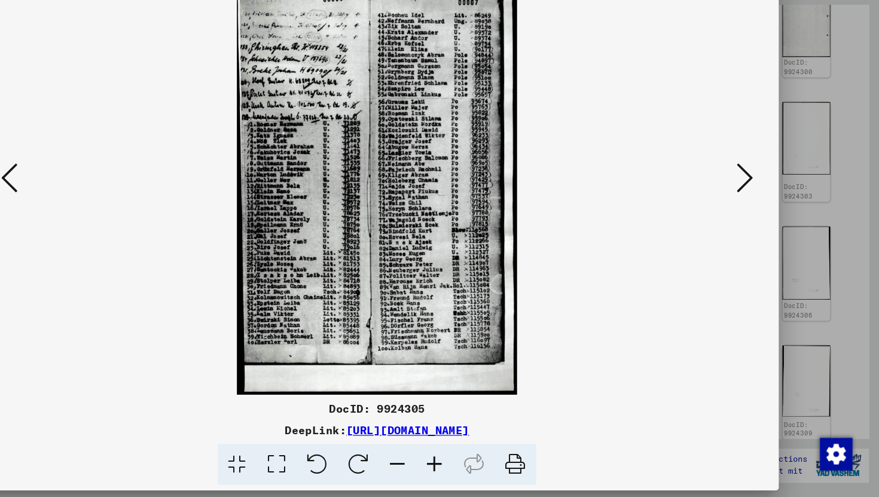
click at [757, 224] on icon at bounding box center [761, 217] width 14 height 29
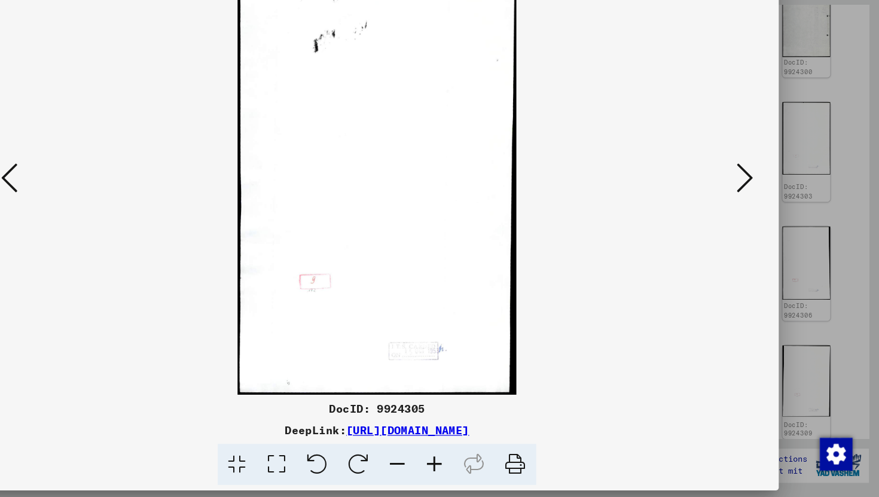
click at [757, 224] on icon at bounding box center [761, 217] width 14 height 29
